Goal: Task Accomplishment & Management: Complete application form

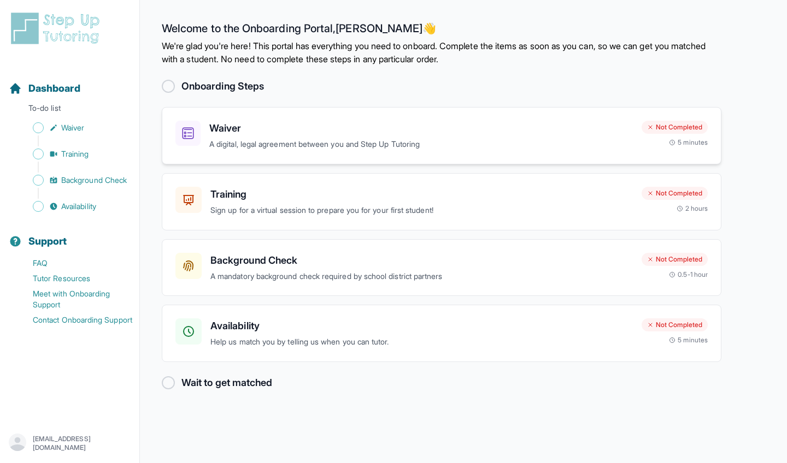
click at [312, 133] on h3 "Waiver" at bounding box center [420, 128] width 423 height 15
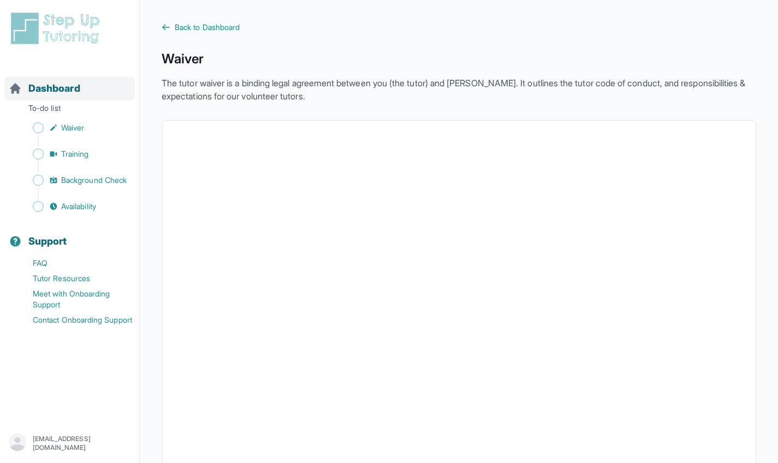
click at [42, 92] on span "Dashboard" at bounding box center [54, 88] width 52 height 15
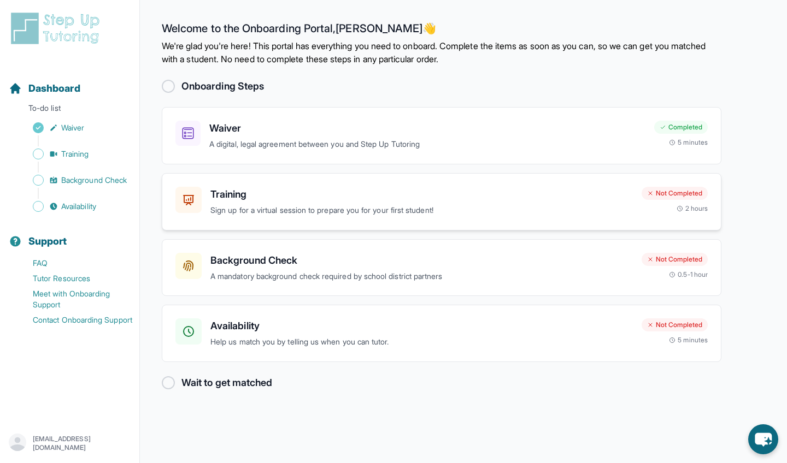
click at [521, 188] on h3 "Training" at bounding box center [421, 194] width 422 height 15
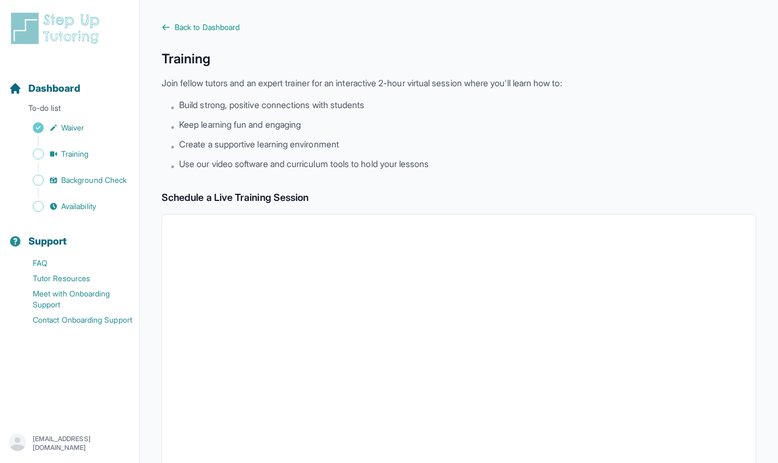
click at [654, 141] on li "• Create a supportive learning environment" at bounding box center [463, 145] width 586 height 15
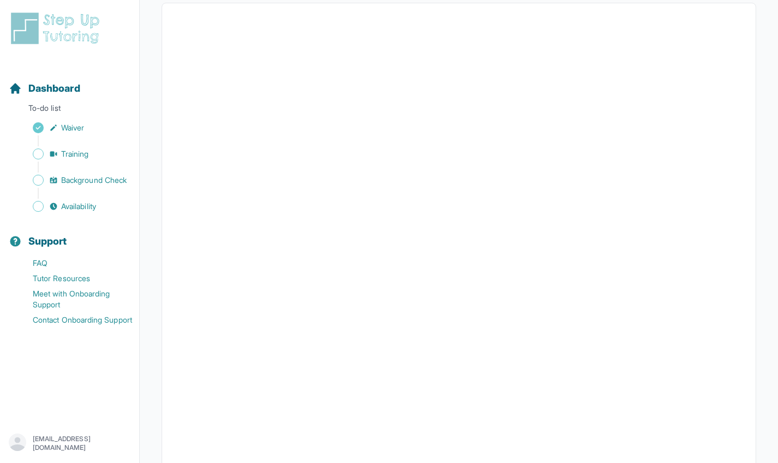
scroll to position [217, 0]
click at [75, 97] on div "Dashboard" at bounding box center [69, 88] width 131 height 24
click at [62, 87] on span "Dashboard" at bounding box center [54, 88] width 52 height 15
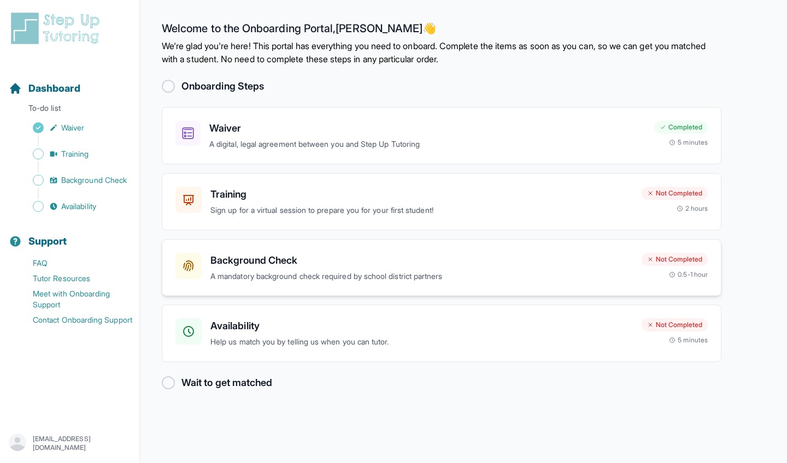
click at [469, 274] on p "A mandatory background check required by school district partners" at bounding box center [421, 276] width 422 height 13
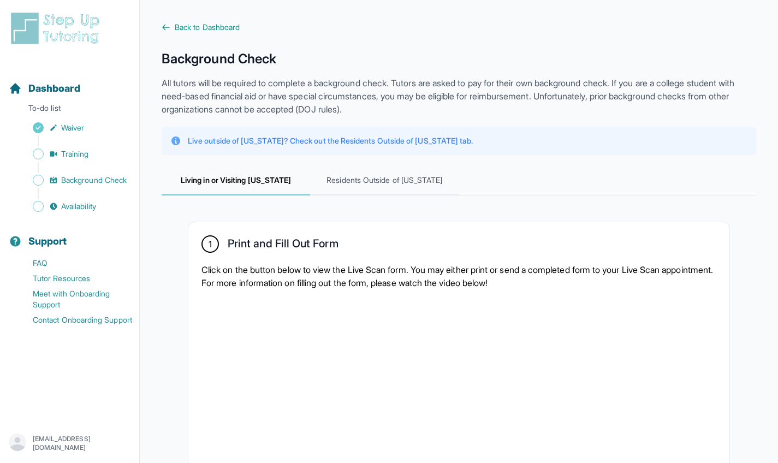
click at [641, 231] on div "1 Print and Fill Out Form Click on the button below to view the Live Scan form.…" at bounding box center [458, 423] width 541 height 403
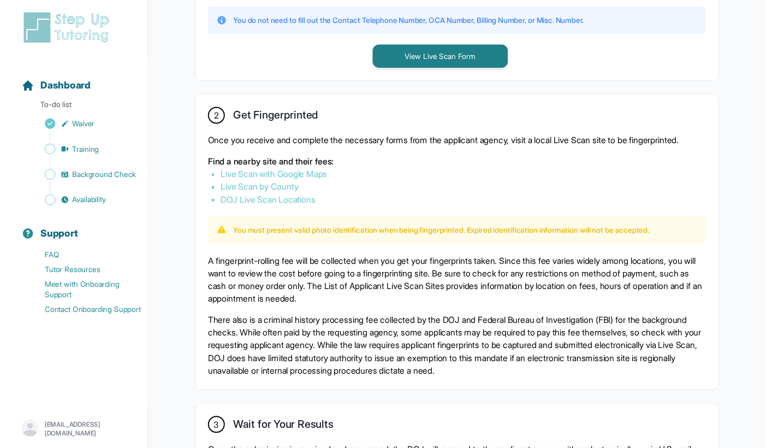
scroll to position [538, 0]
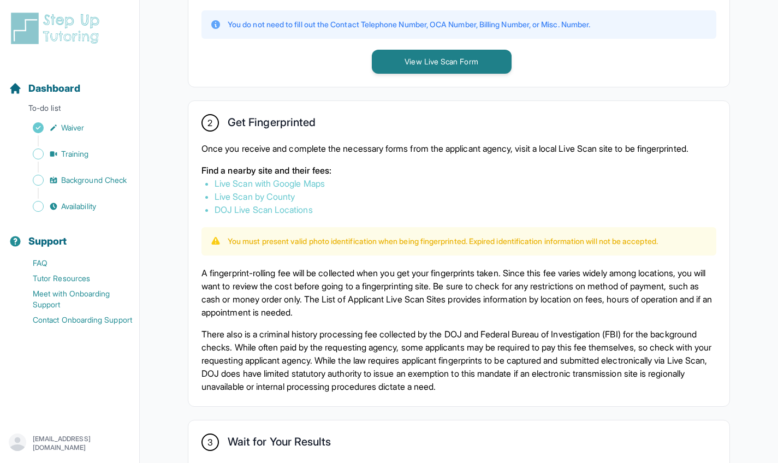
click at [288, 202] on link "Live Scan by County" at bounding box center [255, 196] width 80 height 11
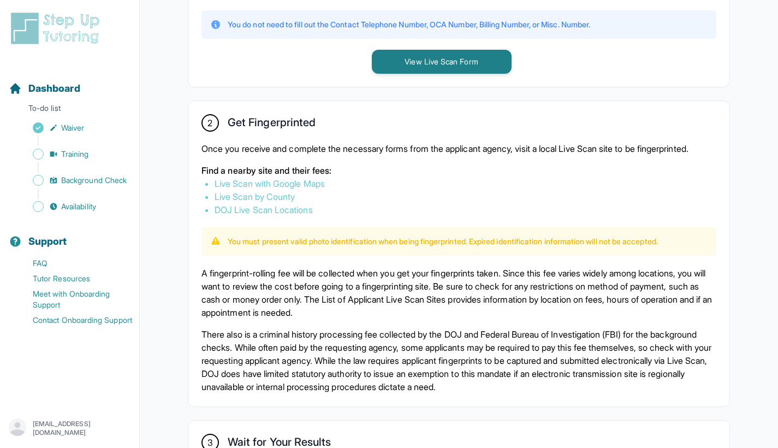
click at [721, 197] on div "2 Get Fingerprinted Once you receive and complete the necessary forms from the …" at bounding box center [458, 253] width 541 height 305
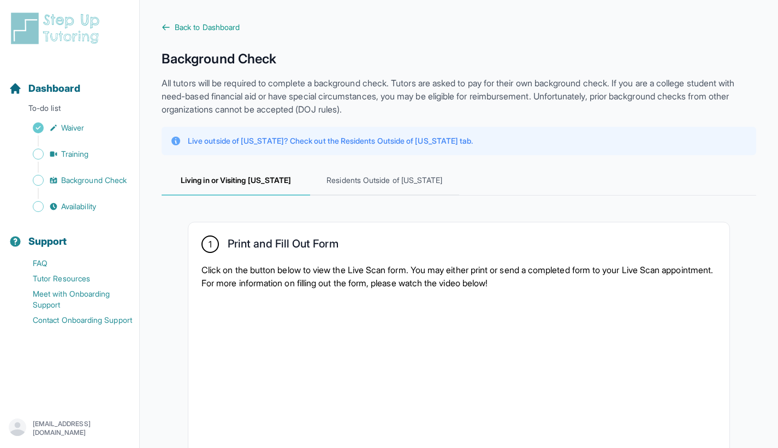
scroll to position [0, 0]
click at [55, 209] on icon "Sidebar" at bounding box center [53, 206] width 7 height 7
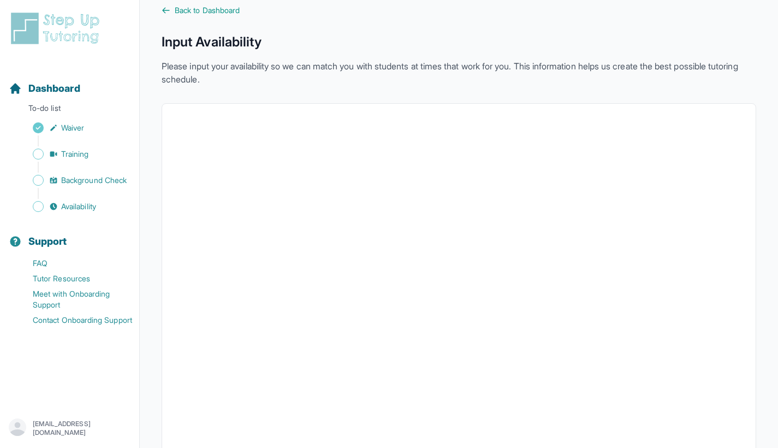
scroll to position [5, 0]
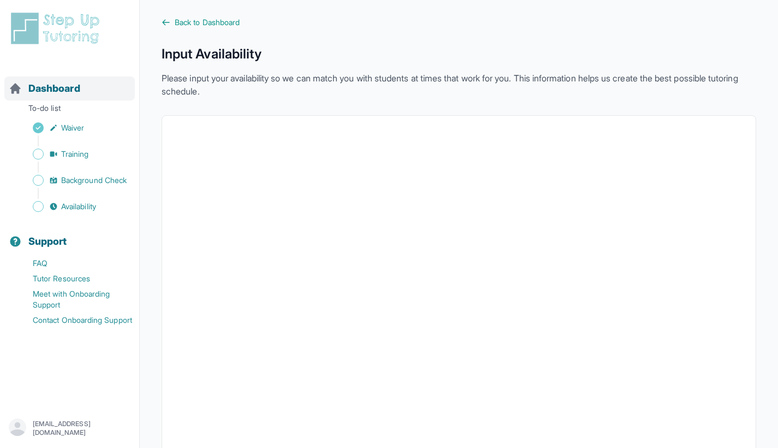
click at [55, 87] on span "Dashboard" at bounding box center [54, 88] width 52 height 15
